Goal: Answer question/provide support

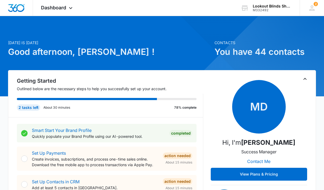
click at [69, 11] on icon at bounding box center [70, 8] width 6 height 6
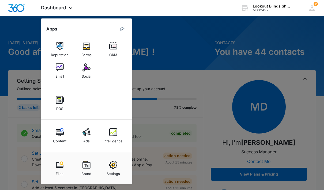
click at [115, 133] on img at bounding box center [113, 132] width 8 height 8
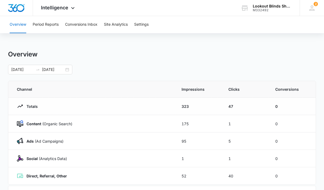
click at [82, 25] on button "Conversions Inbox" at bounding box center [81, 24] width 32 height 17
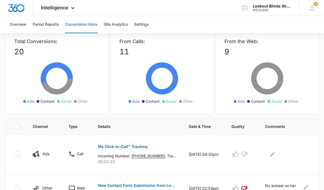
scroll to position [34, 0]
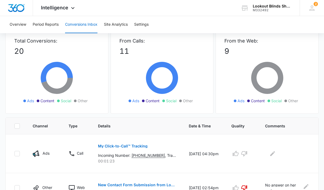
click at [236, 151] on icon "button" at bounding box center [235, 153] width 6 height 6
click at [275, 154] on icon "Edit Comments" at bounding box center [272, 153] width 6 height 6
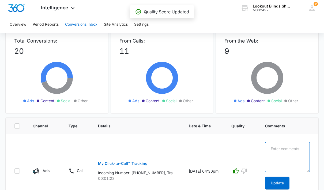
click at [281, 148] on textarea at bounding box center [287, 157] width 45 height 31
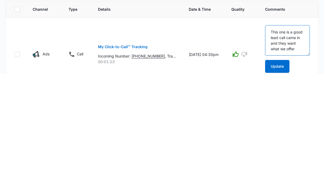
type textarea "This one is a good lead call came in and they want what we offer"
click at [277, 177] on button "Update" at bounding box center [277, 183] width 24 height 13
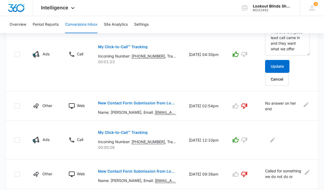
click at [281, 67] on button "Update" at bounding box center [277, 66] width 24 height 13
